Goal: Task Accomplishment & Management: Complete application form

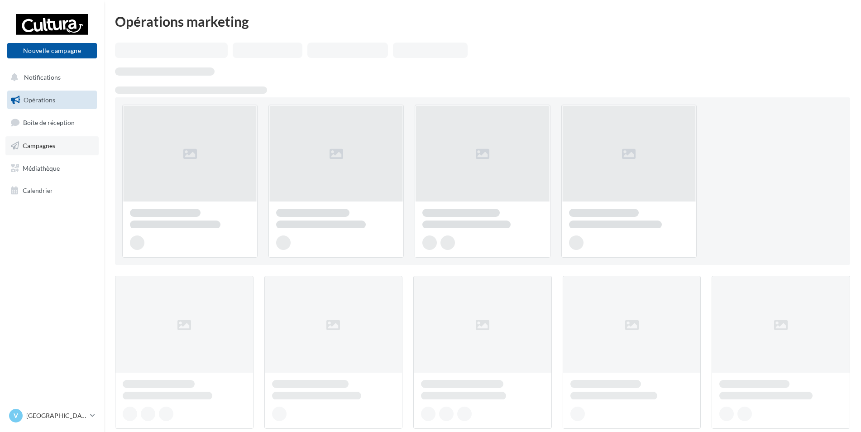
click at [51, 142] on span "Campagnes" at bounding box center [39, 146] width 33 height 8
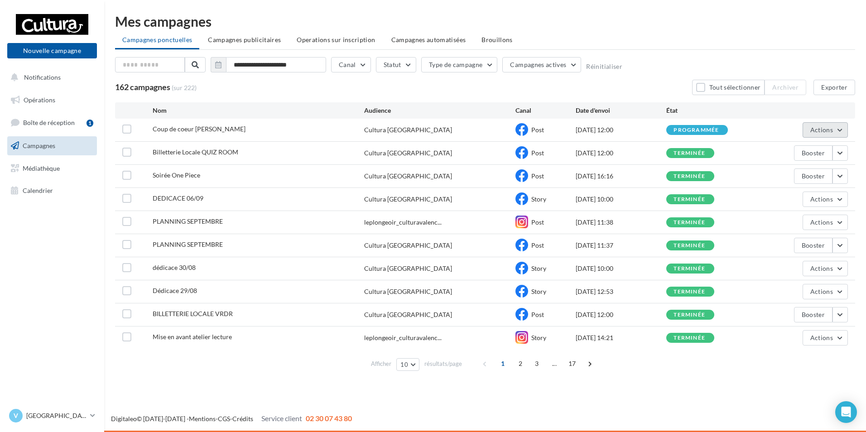
click at [832, 132] on span "Actions" at bounding box center [821, 130] width 23 height 8
click at [811, 145] on button "Voir les résultats" at bounding box center [802, 151] width 91 height 24
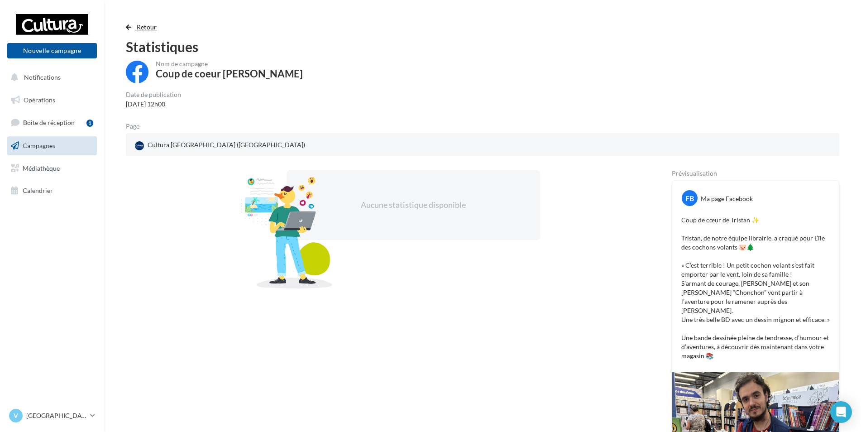
click at [141, 31] on button "Retour" at bounding box center [143, 27] width 35 height 11
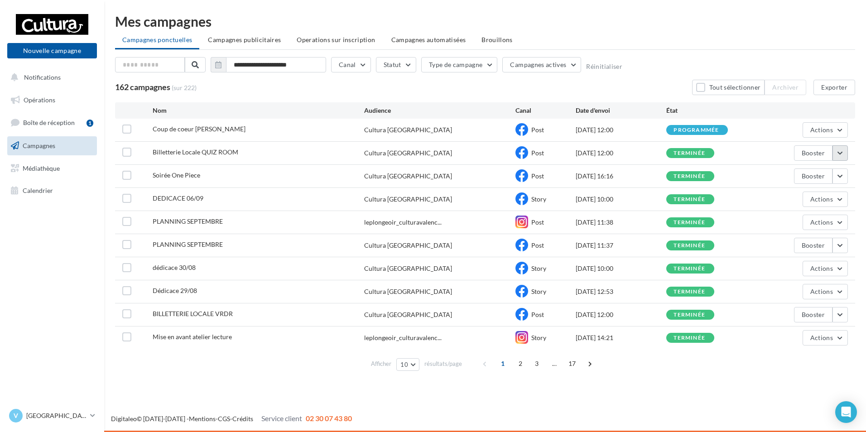
click at [842, 148] on button "button" at bounding box center [839, 152] width 15 height 15
click at [812, 173] on button "Voir les résultats" at bounding box center [802, 175] width 91 height 24
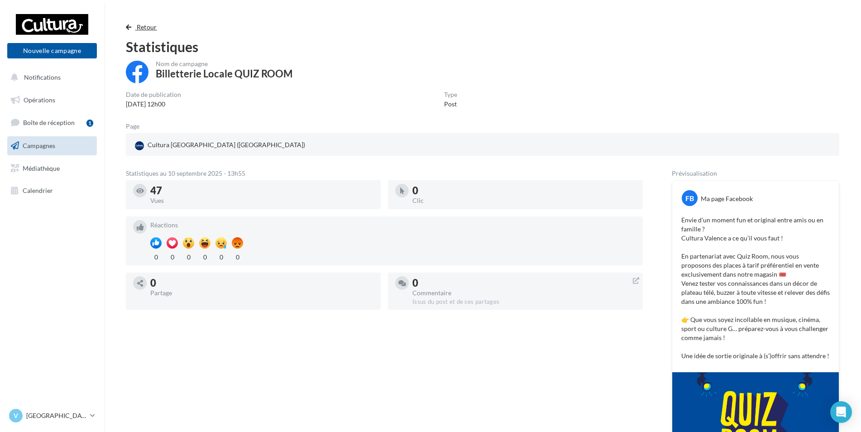
click at [153, 24] on span "Retour" at bounding box center [147, 27] width 20 height 8
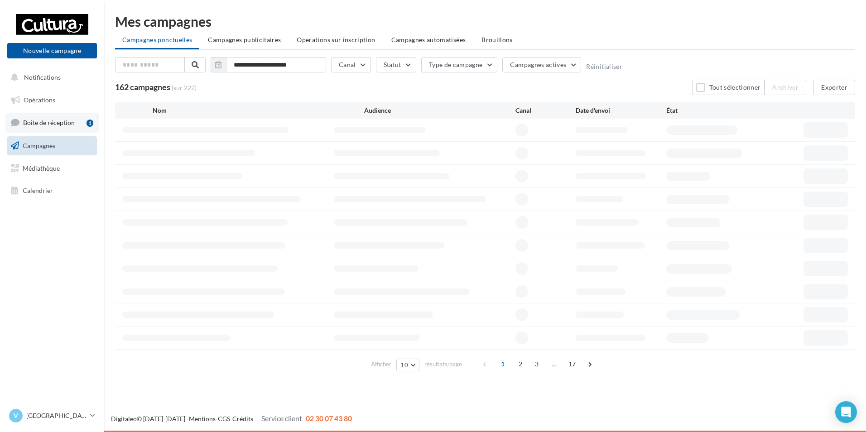
click at [48, 120] on span "Boîte de réception" at bounding box center [49, 123] width 52 height 8
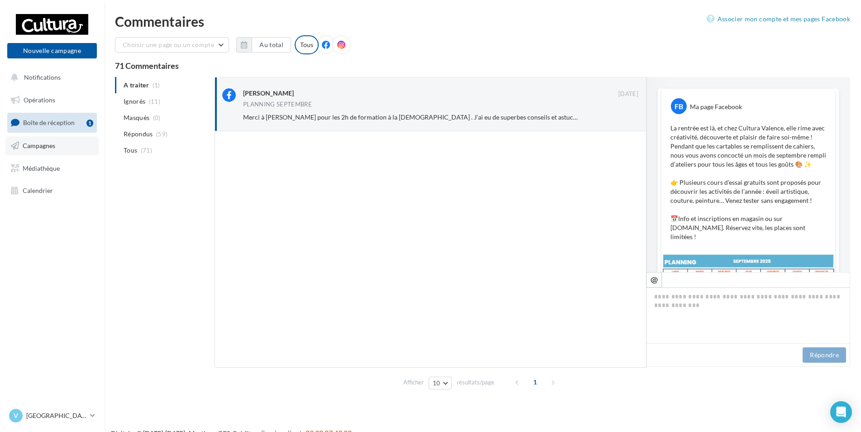
click at [67, 150] on link "Campagnes" at bounding box center [51, 145] width 93 height 19
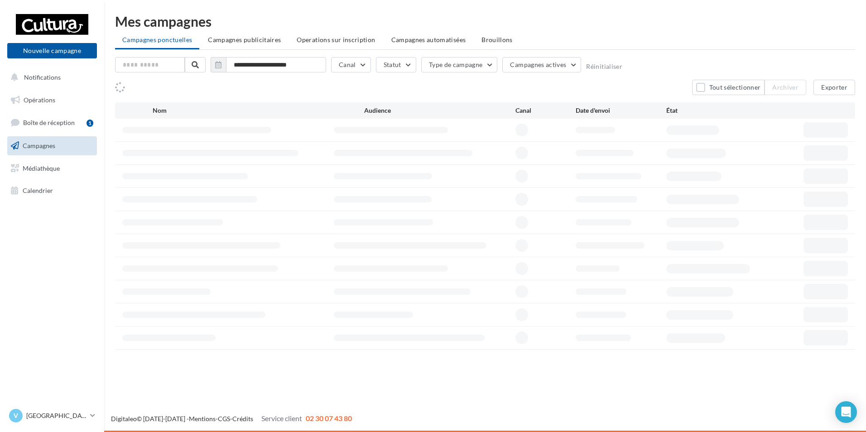
click at [475, 48] on li "Brouillons" at bounding box center [497, 40] width 46 height 16
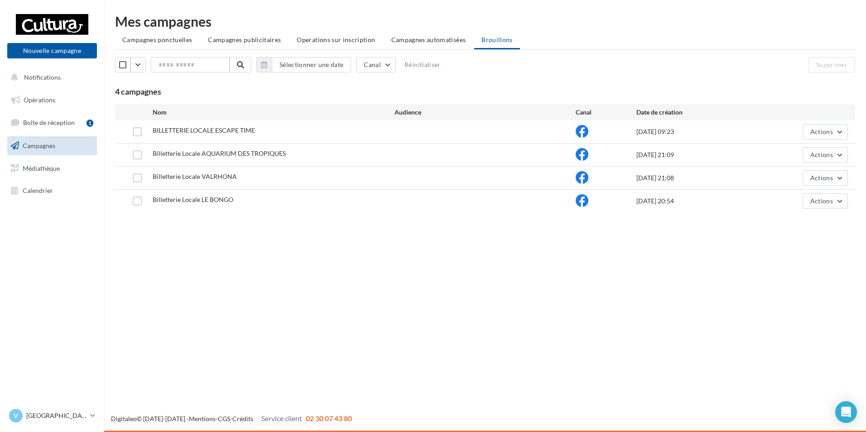
click at [54, 42] on div "Nouvelle campagne Nouvelle campagne" at bounding box center [52, 35] width 90 height 45
click at [48, 52] on button "Nouvelle campagne" at bounding box center [52, 50] width 90 height 15
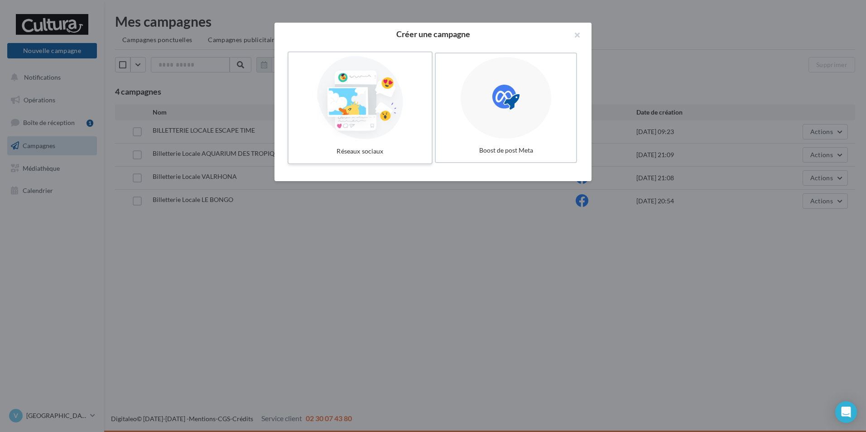
click at [346, 113] on div at bounding box center [360, 97] width 136 height 83
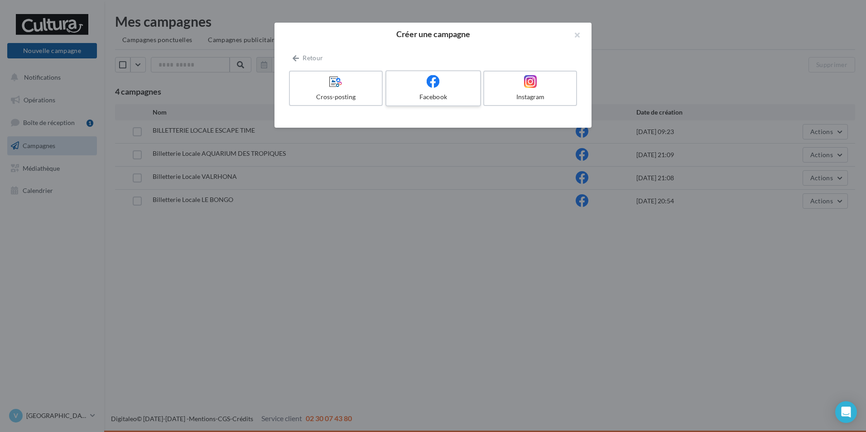
click at [422, 90] on label "Facebook" at bounding box center [433, 88] width 96 height 36
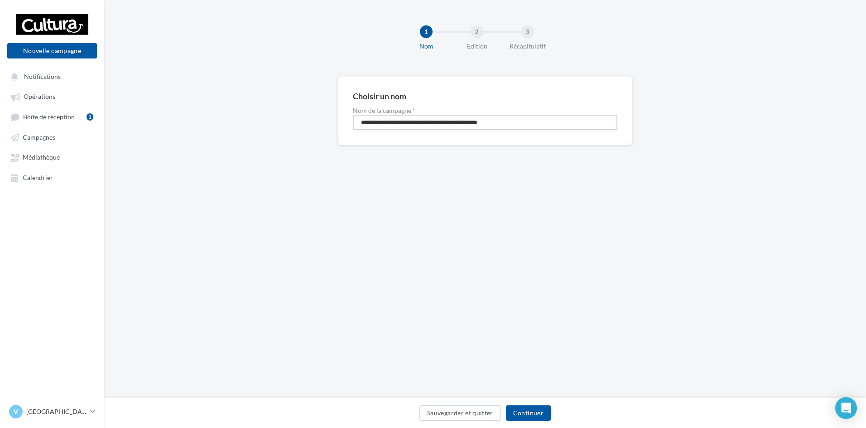
drag, startPoint x: 521, startPoint y: 123, endPoint x: 0, endPoint y: 159, distance: 522.5
click at [16, 159] on div "Nouvelle campagne Nouvelle campagne Notifications Opérations Boîte de réception…" at bounding box center [433, 214] width 866 height 428
type input "**********"
click at [521, 413] on button "Continuer" at bounding box center [528, 412] width 45 height 15
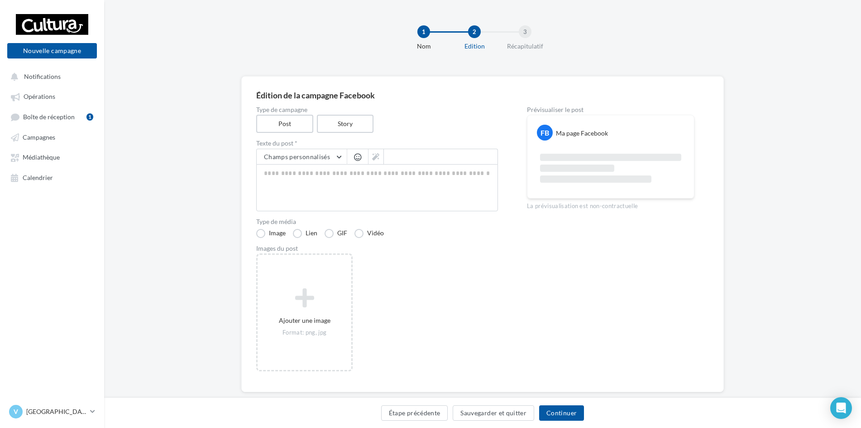
click at [810, 295] on div "Édition de la campagne Facebook Type de campagne Post Story Texte du post * Cha…" at bounding box center [482, 248] width 757 height 345
click at [75, 114] on link "Boîte de réception 1" at bounding box center [51, 116] width 93 height 17
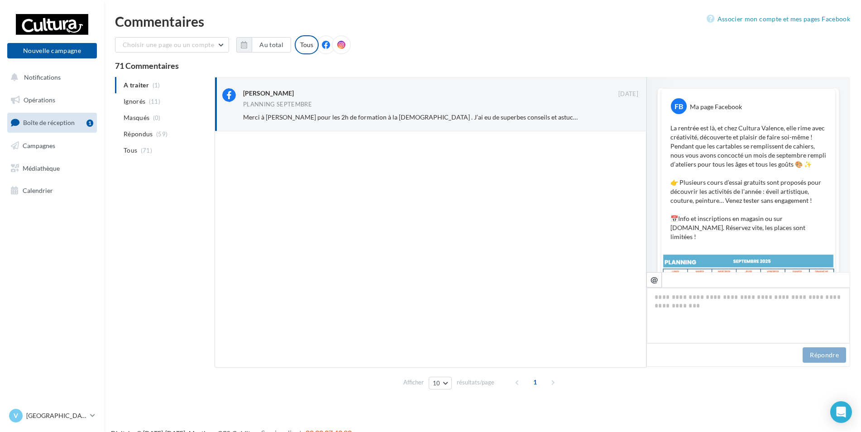
scroll to position [192, 0]
